Goal: Information Seeking & Learning: Learn about a topic

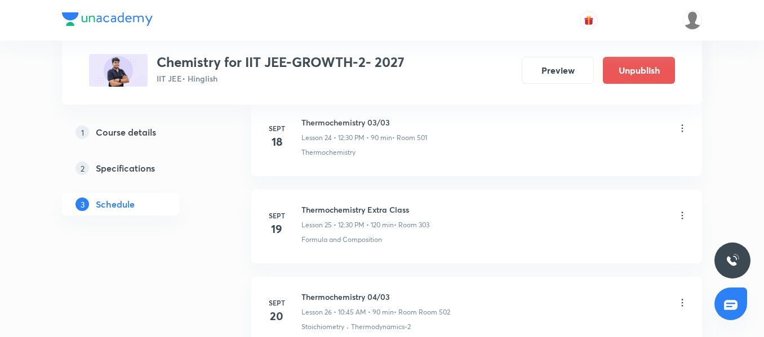
scroll to position [2728, 0]
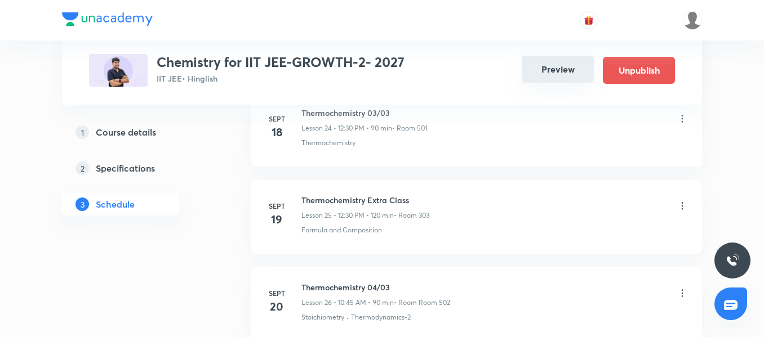
click at [547, 63] on button "Preview" at bounding box center [558, 69] width 72 height 27
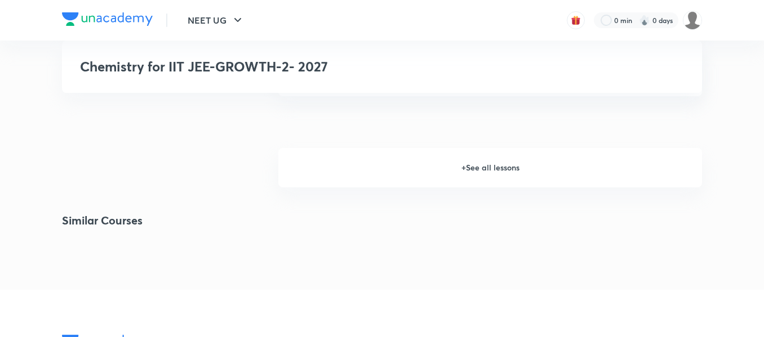
scroll to position [1464, 0]
click at [474, 188] on h6 "+ See all lessons" at bounding box center [490, 169] width 424 height 39
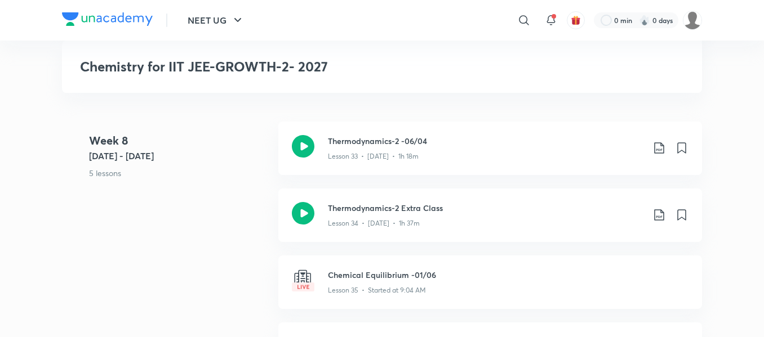
scroll to position [2985, 0]
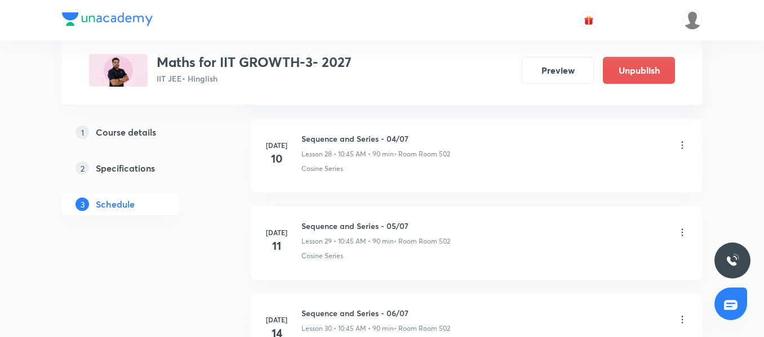
scroll to position [2938, 0]
